Goal: Check status: Check status

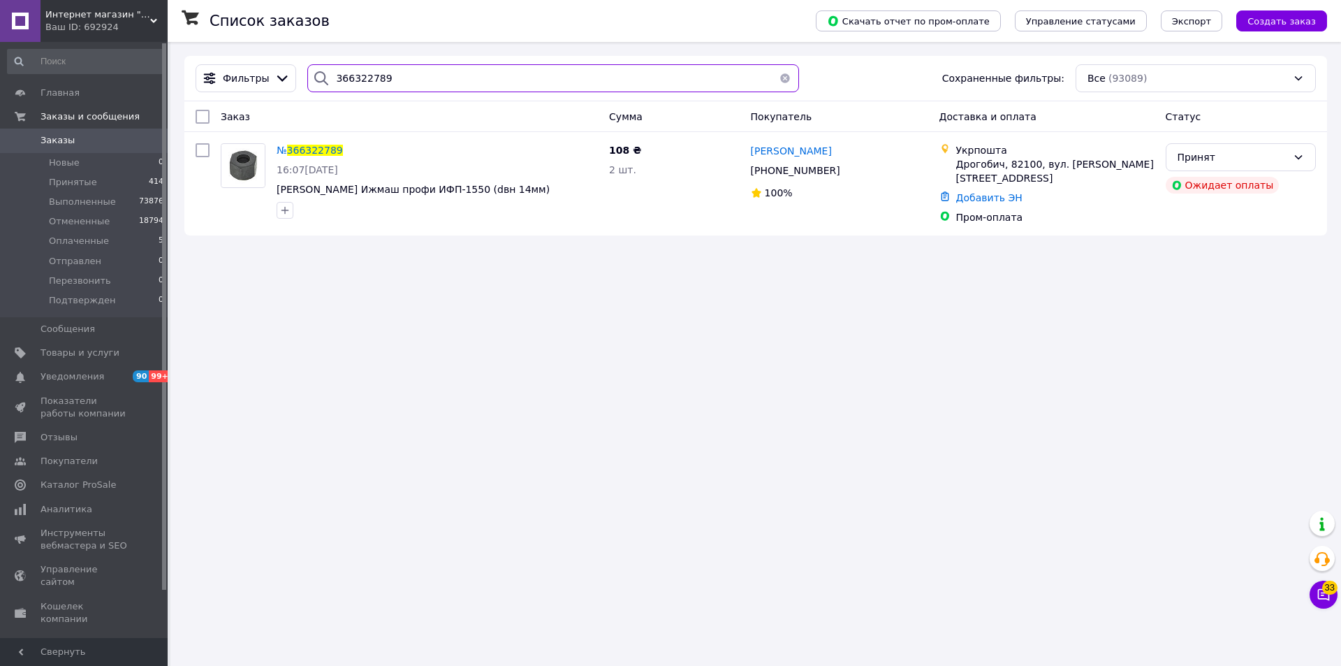
click at [363, 77] on input "366322789" at bounding box center [553, 78] width 492 height 28
click at [362, 77] on input "366322789" at bounding box center [553, 78] width 492 height 28
paste input "09533"
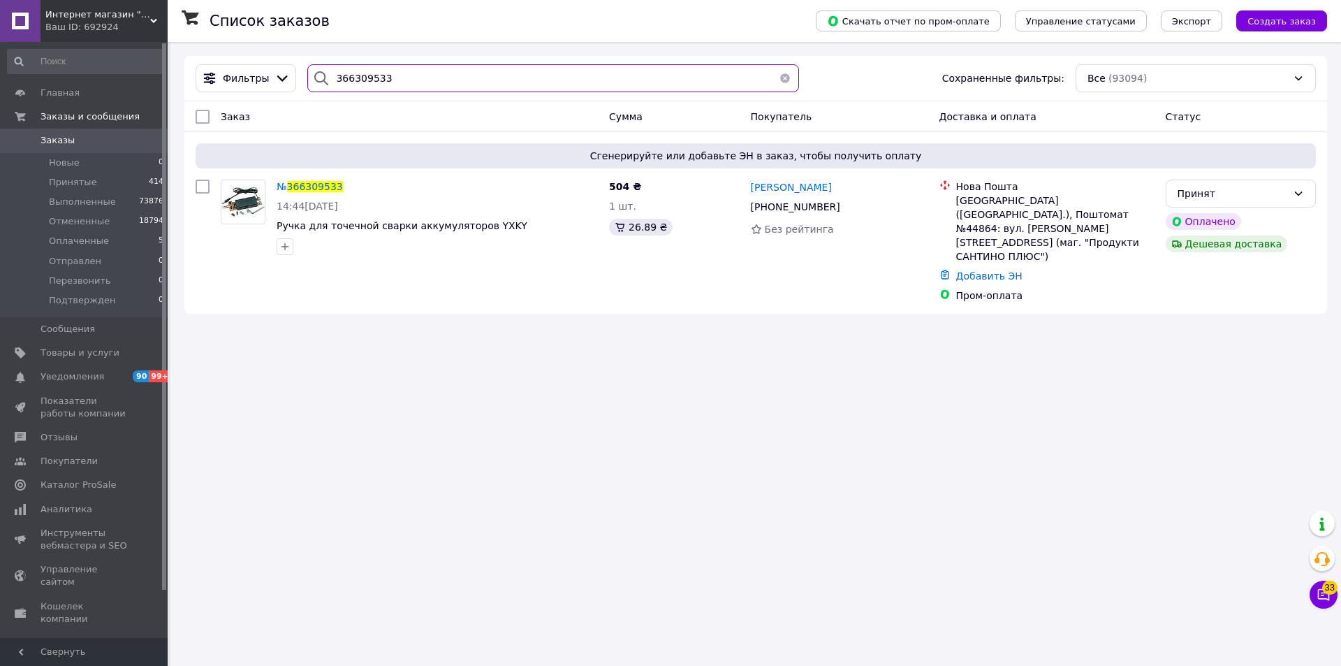
click at [359, 74] on input "366309533" at bounding box center [553, 78] width 492 height 28
paste input "751"
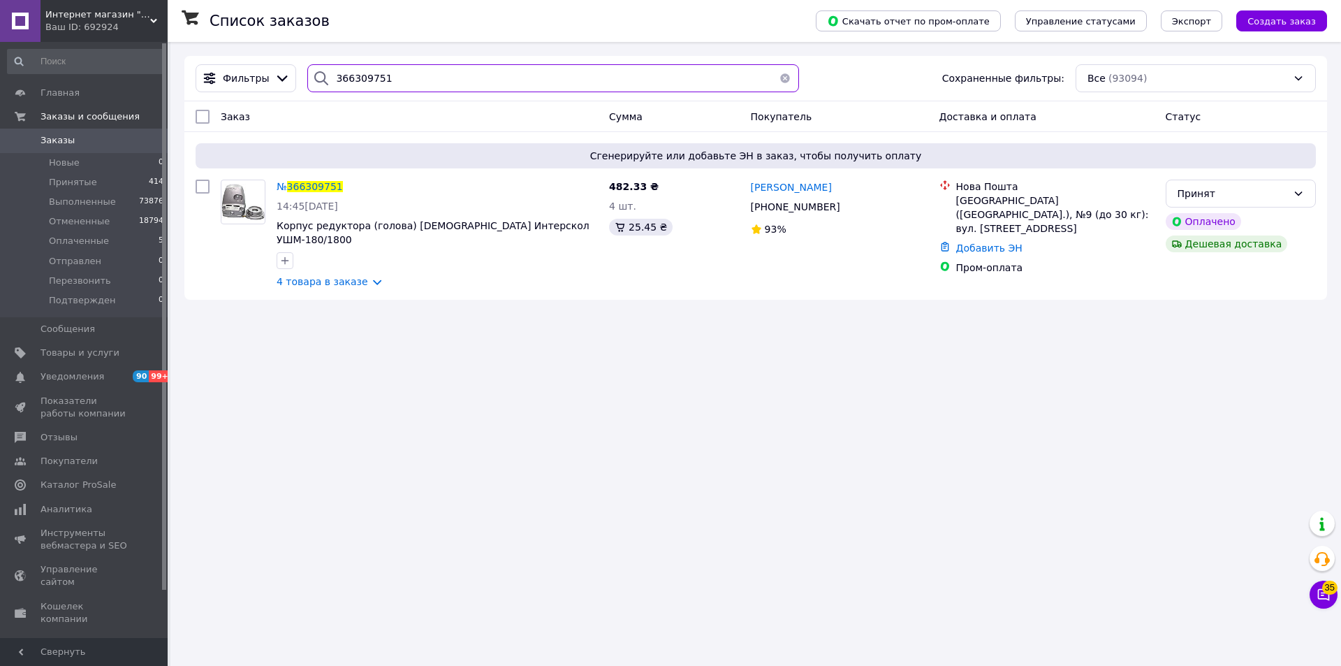
click at [348, 81] on input "366309751" at bounding box center [553, 78] width 492 height 28
paste input "25528"
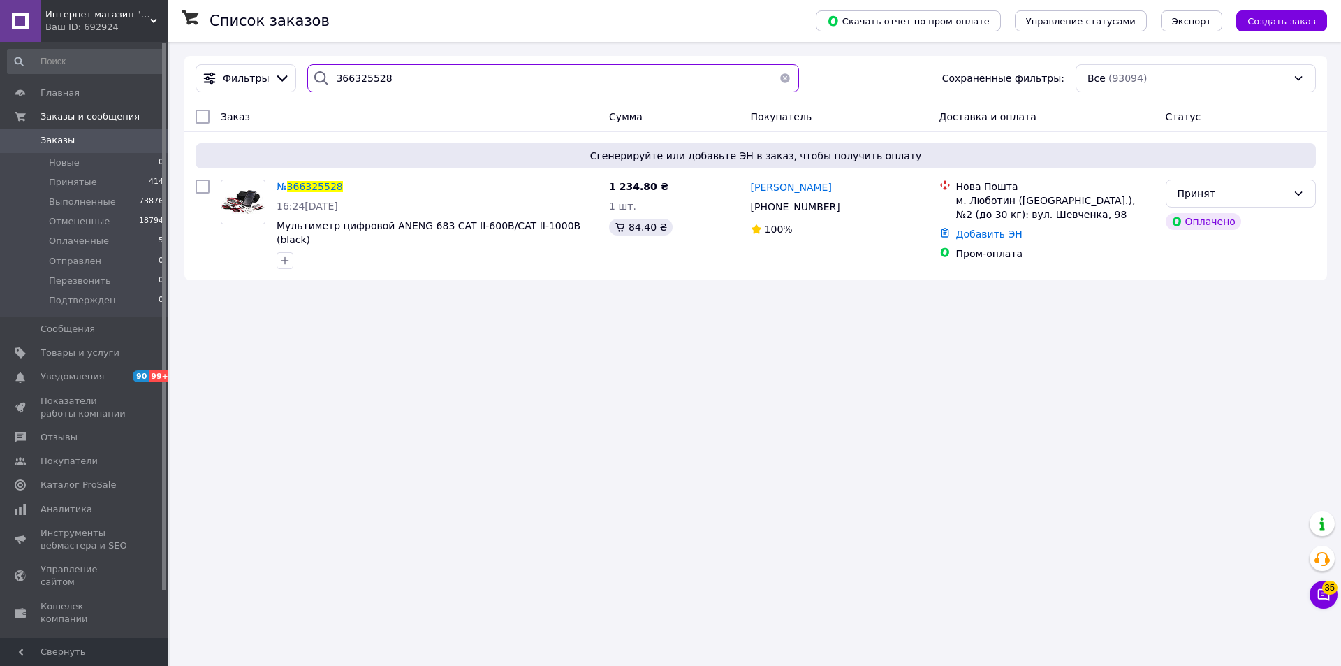
click at [354, 75] on input "366325528" at bounding box center [553, 78] width 492 height 28
paste input "9426"
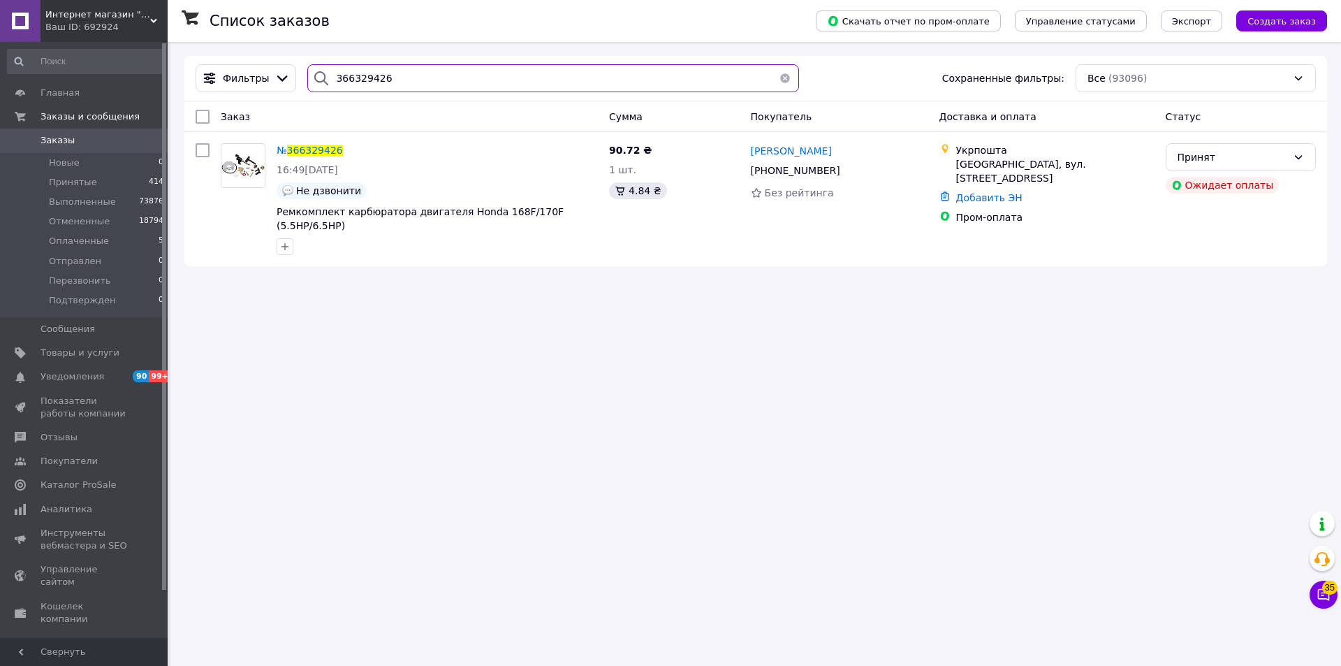
click at [344, 77] on input "366329426" at bounding box center [553, 78] width 492 height 28
paste input "30598"
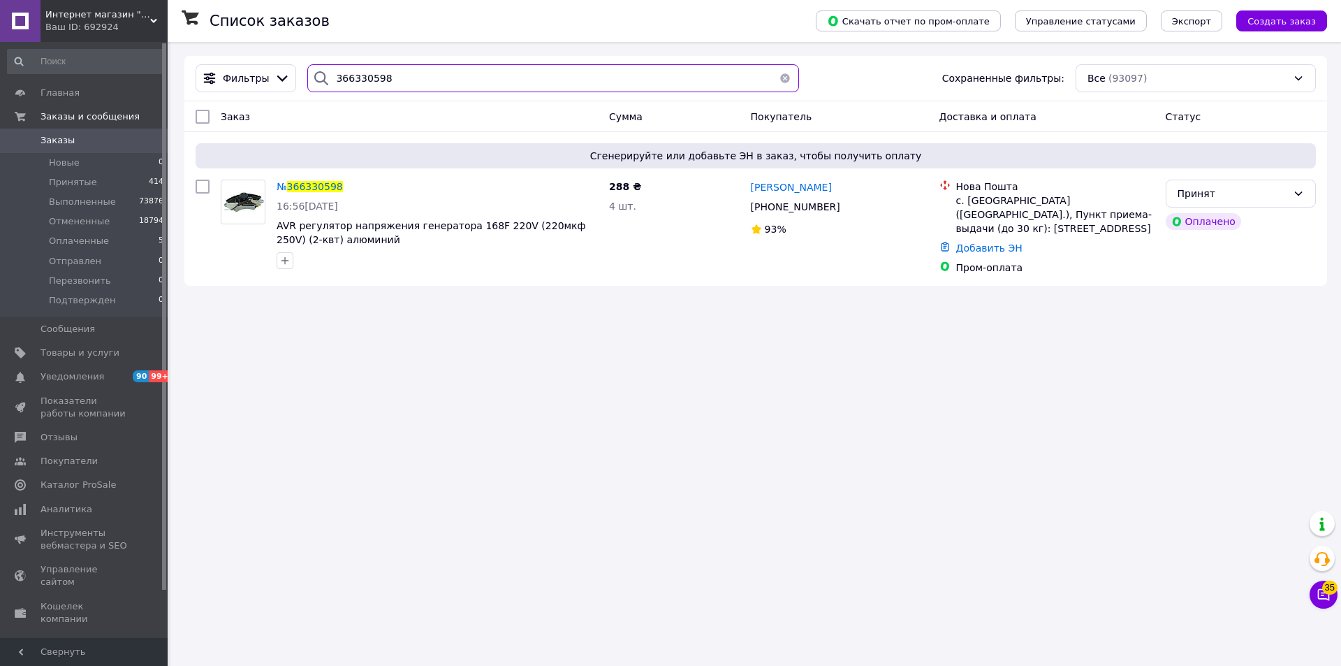
type input "366330598"
